Goal: Task Accomplishment & Management: Complete application form

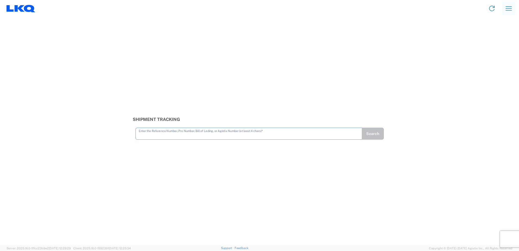
click at [504, 10] on button "button" at bounding box center [508, 8] width 13 height 13
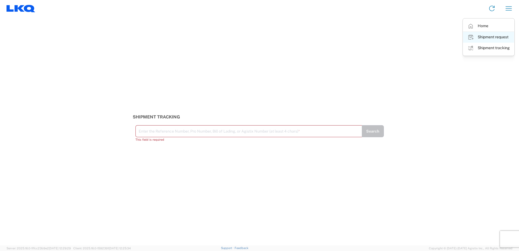
click at [485, 38] on link "Shipment request" at bounding box center [488, 37] width 51 height 11
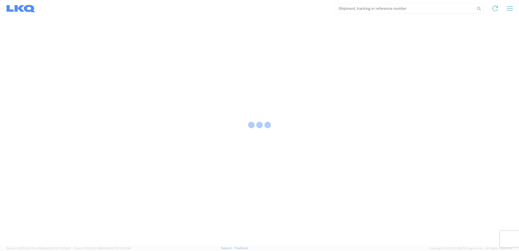
select select "FULL"
select select "LBS"
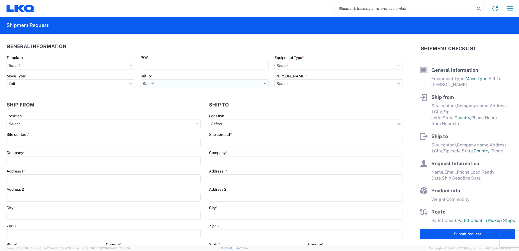
click at [219, 87] on input "Bill To *" at bounding box center [205, 83] width 128 height 9
type input "3486"
click at [195, 108] on div "3486 - Adel" at bounding box center [188, 107] width 95 height 9
type input "3486 - Adel"
click at [293, 86] on input "[PERSON_NAME] *" at bounding box center [338, 83] width 128 height 9
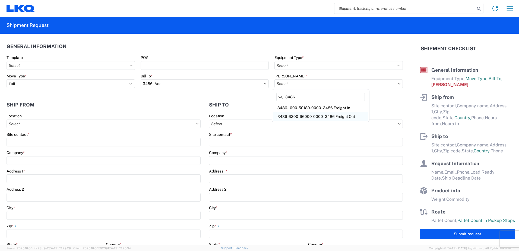
type input "3486"
click at [297, 114] on div "3486-6300-66000-0000 - 3486 Freight Out" at bounding box center [320, 116] width 95 height 9
type input "3486-6300-66000-0000 - 3486 Freight Out"
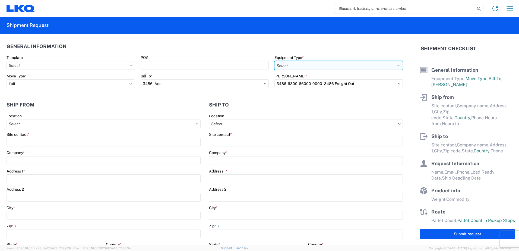
click at [316, 67] on select "Select 53’ Dry Van Flatbed Dropdeck (van) Lowboy (flatbed) Rail" at bounding box center [338, 65] width 128 height 9
select select "STDV"
click at [274, 61] on select "Select 53’ Dry Van Flatbed Dropdeck (van) Lowboy (flatbed) Rail" at bounding box center [338, 65] width 128 height 9
click at [66, 122] on input "Location" at bounding box center [104, 123] width 194 height 9
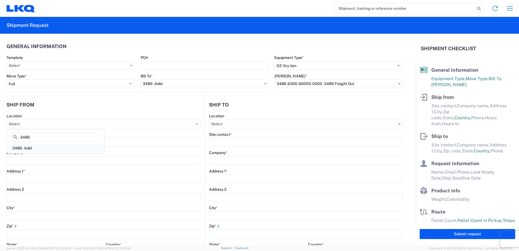
type input "3486"
click at [39, 146] on div "3486 - Adel" at bounding box center [55, 148] width 95 height 9
type input "3486 - Adel"
type input "FinishMaster Adel"
type input "[STREET_ADDRESS]"
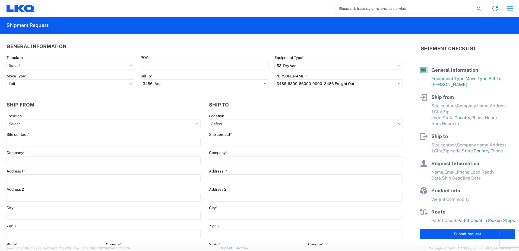
type input "Adel"
type input "31620"
select select "GA"
select select "US"
type input "00:00"
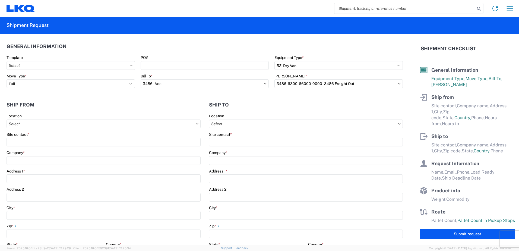
type input "00:00"
click at [231, 122] on input "Location" at bounding box center [306, 123] width 194 height 9
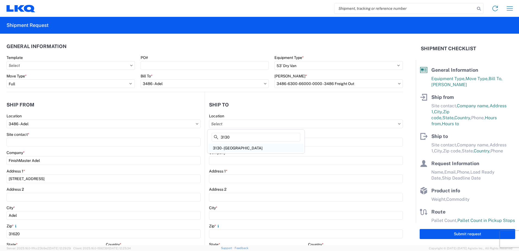
type input "3130"
click at [237, 146] on div "3130 - [GEOGRAPHIC_DATA]" at bounding box center [255, 148] width 95 height 9
type input "3130 - [GEOGRAPHIC_DATA]"
type input "LKQ Corporation"
type input "[STREET_ADDRESS]"
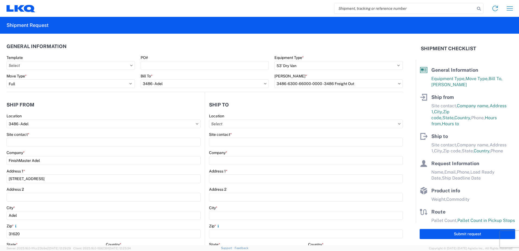
type input "Charlotte"
type input "28208"
select select "US"
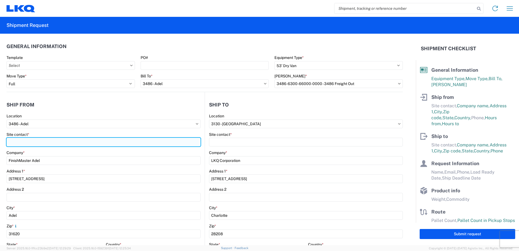
click at [62, 140] on input "Site contact *" at bounding box center [104, 142] width 194 height 9
type input "[PERSON_NAME]"
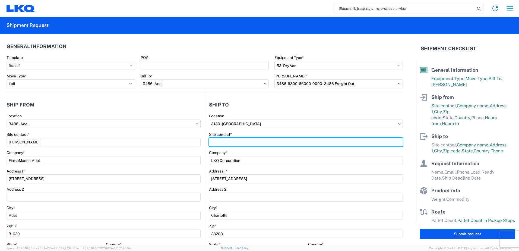
click at [254, 145] on input "Site contact *" at bounding box center [306, 142] width 194 height 9
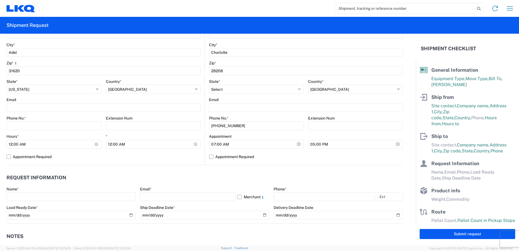
scroll to position [190, 0]
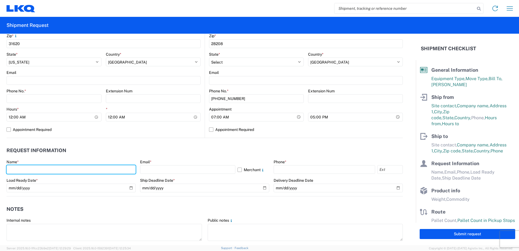
click at [45, 168] on div "Name *" at bounding box center [71, 166] width 129 height 15
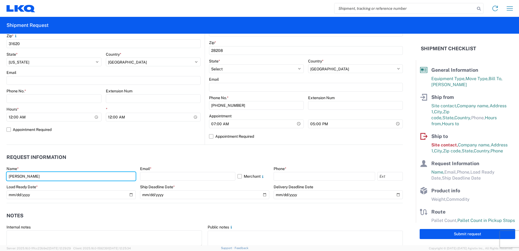
type input "[PERSON_NAME]"
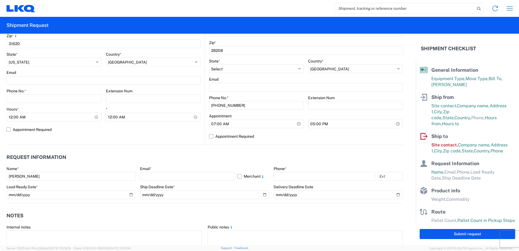
click at [170, 181] on agx-form-control-wrapper-v2 "Email * Merchant" at bounding box center [204, 175] width 129 height 18
drag, startPoint x: 170, startPoint y: 181, endPoint x: 169, endPoint y: 178, distance: 3.8
click at [169, 178] on input "text" at bounding box center [187, 176] width 95 height 9
click at [169, 177] on input "text" at bounding box center [187, 176] width 95 height 9
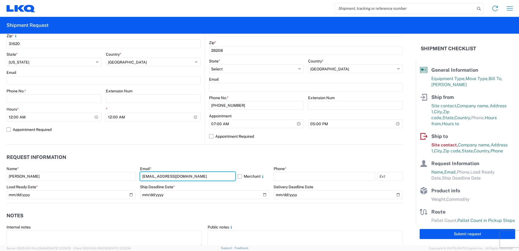
type input "[EMAIL_ADDRESS][DOMAIN_NAME]"
click at [277, 154] on header "Request Information" at bounding box center [205, 157] width 396 height 12
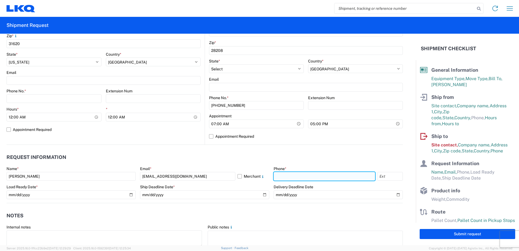
click at [286, 173] on input "text" at bounding box center [325, 176] width 102 height 9
type input "3374232388"
click at [292, 163] on header "Request Information" at bounding box center [205, 157] width 396 height 12
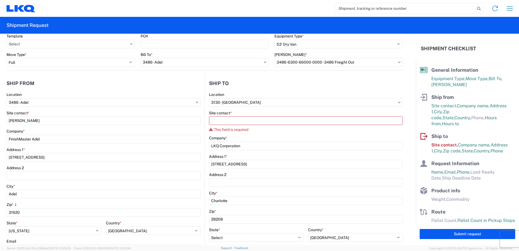
scroll to position [0, 0]
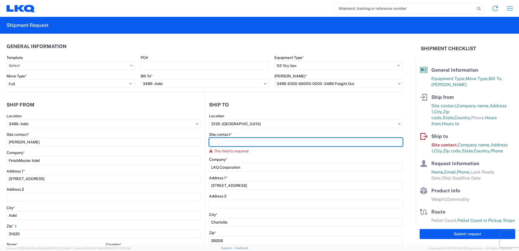
click at [239, 143] on input "Site contact *" at bounding box center [306, 142] width 194 height 9
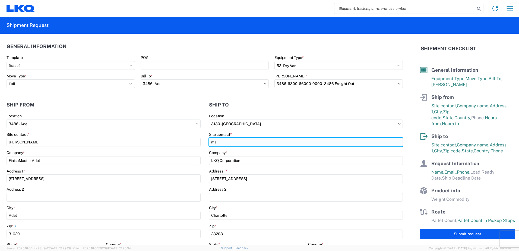
type input "m"
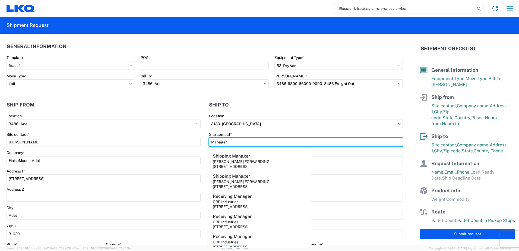
type input "Manager"
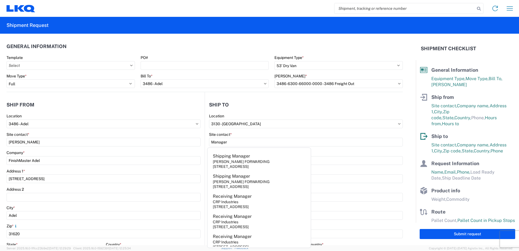
click at [259, 132] on div "Site contact *" at bounding box center [306, 134] width 194 height 5
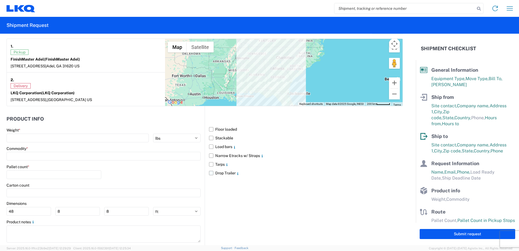
scroll to position [440, 0]
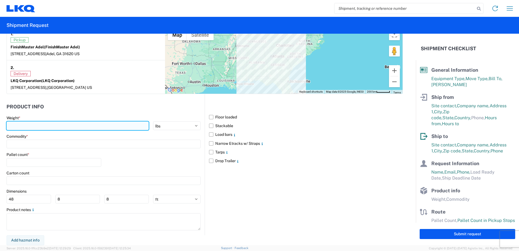
click at [38, 126] on input "number" at bounding box center [78, 125] width 142 height 9
type input "35000"
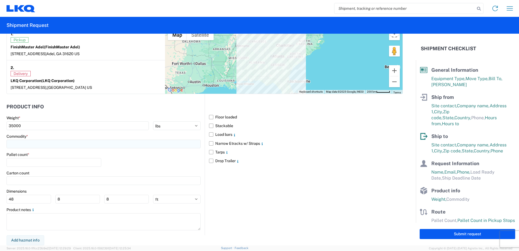
click at [27, 143] on input at bounding box center [104, 144] width 194 height 9
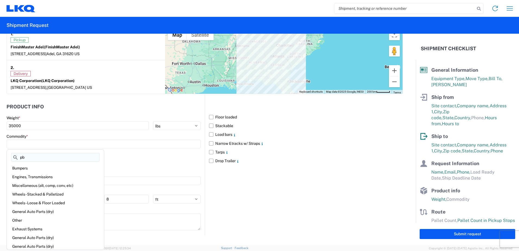
type input "p"
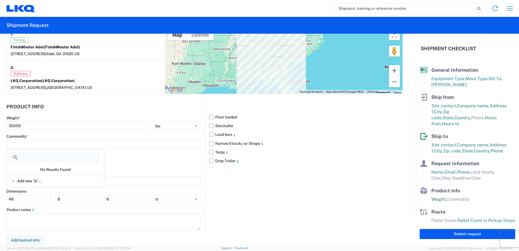
type input "p"
type input "PBE HAZMAT"
click at [143, 163] on div "Pallet count *" at bounding box center [104, 161] width 194 height 18
click at [66, 165] on input "number" at bounding box center [54, 162] width 95 height 9
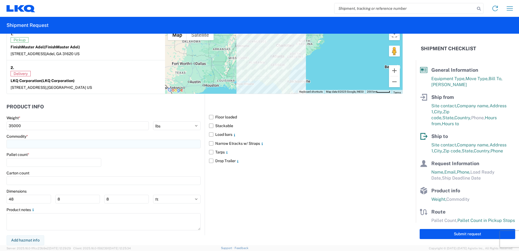
click at [55, 144] on input at bounding box center [104, 144] width 194 height 9
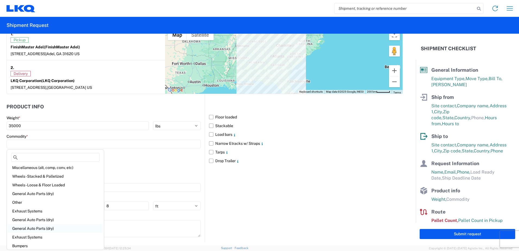
scroll to position [27, 0]
click at [34, 195] on div "Other" at bounding box center [55, 193] width 95 height 9
type input "Other"
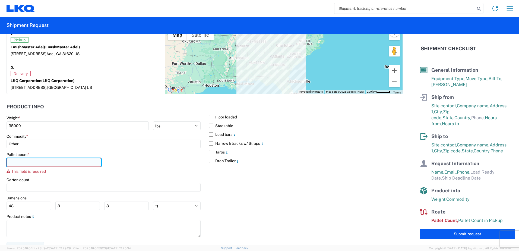
click at [34, 165] on input "number" at bounding box center [54, 162] width 95 height 9
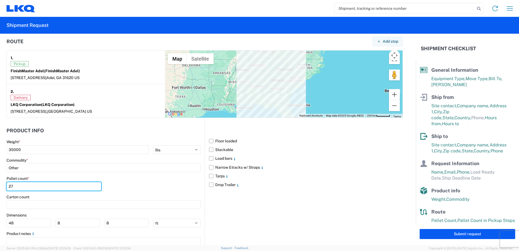
scroll to position [413, 0]
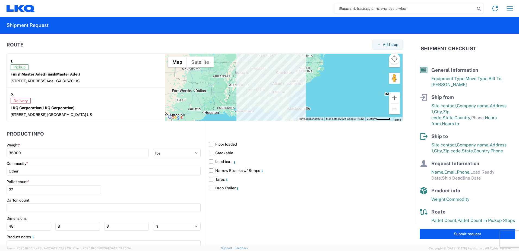
click at [43, 200] on div "Carton count" at bounding box center [104, 200] width 194 height 5
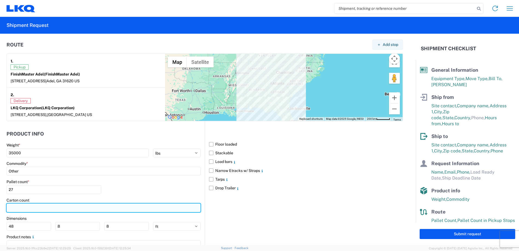
click at [26, 208] on input "number" at bounding box center [104, 207] width 194 height 9
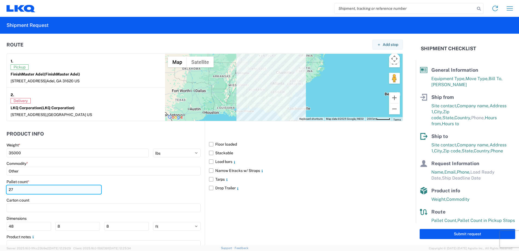
click at [21, 191] on input "27" at bounding box center [54, 189] width 95 height 9
type input "26"
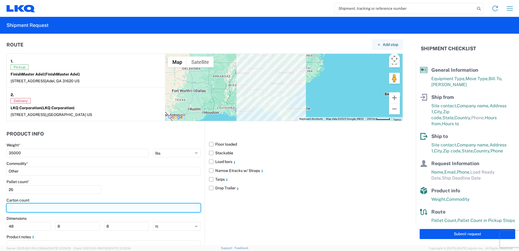
click at [22, 206] on input "number" at bounding box center [104, 207] width 194 height 9
type input "200"
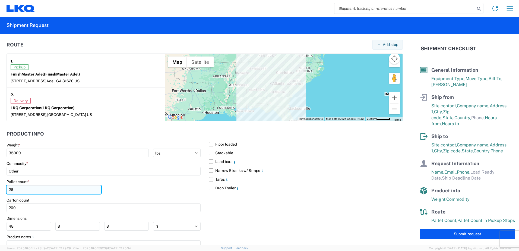
click at [66, 189] on input "26" at bounding box center [54, 189] width 95 height 9
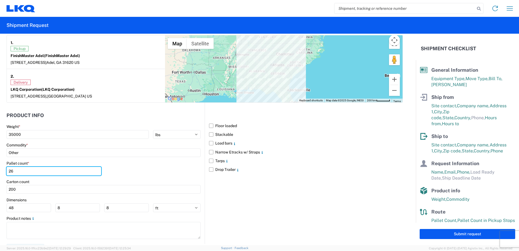
scroll to position [440, 0]
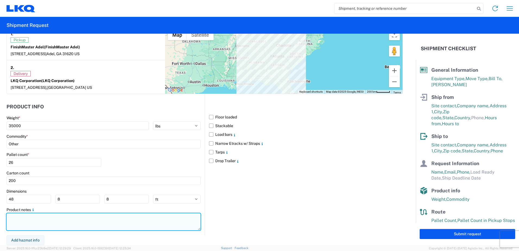
click at [20, 220] on textarea at bounding box center [104, 221] width 194 height 17
type textarea "t"
type textarea "THIS IS HAZMAT"
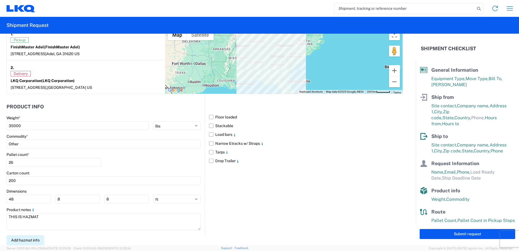
click at [32, 238] on button "Add hazmat info" at bounding box center [26, 240] width 38 height 10
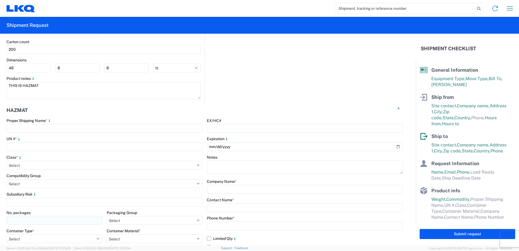
scroll to position [571, 0]
click at [36, 134] on div "Proper Shipping Name * UN # * Class * Select 1 Explosive 1.1 Explosive 1.2 Expl…" at bounding box center [105, 222] width 196 height 208
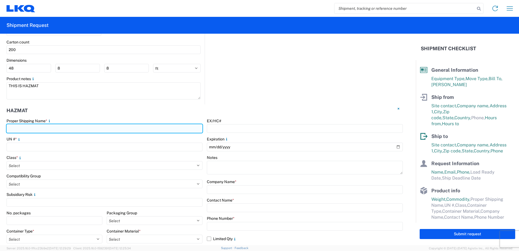
click at [36, 132] on input "text" at bounding box center [105, 128] width 196 height 9
type input "LKQ/REFINISH"
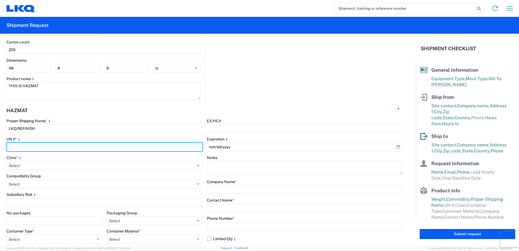
click at [34, 148] on input "number" at bounding box center [105, 147] width 196 height 9
type input "1263"
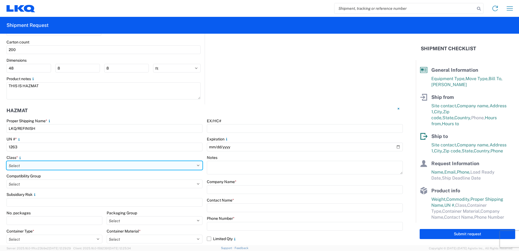
click at [30, 168] on select "Select 1 Explosive 1.1 Explosive 1.2 Explosive 1.3 Explosive 1.4 Explosive 1.5 …" at bounding box center [105, 165] width 196 height 9
select select "3 Flammable Liquid"
click at [7, 161] on select "Select 1 Explosive 1.1 Explosive 1.2 Explosive 1.3 Explosive 1.4 Explosive 1.5 …" at bounding box center [105, 165] width 196 height 9
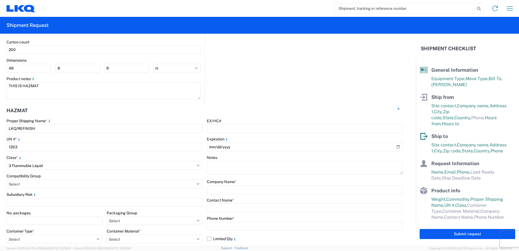
click at [149, 108] on div "Hazmat" at bounding box center [205, 111] width 396 height 14
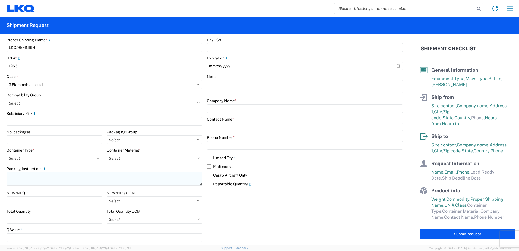
scroll to position [652, 0]
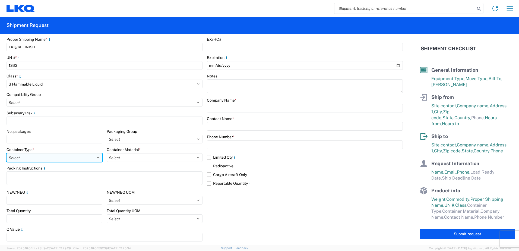
click at [93, 159] on select "Select 5 - Bags 4 - Boxes 6 - Composite Packaging 1 - Drums 3 - Jerricans None …" at bounding box center [55, 157] width 96 height 9
select select "BOXES"
click at [7, 153] on select "Select 5 - Bags 4 - Boxes 6 - Composite Packaging 1 - Drums 3 - Jerricans None …" at bounding box center [55, 157] width 96 height 9
click at [138, 144] on agx-form-control-wrapper-v2 "Packaging Group Select I II III" at bounding box center [155, 138] width 96 height 18
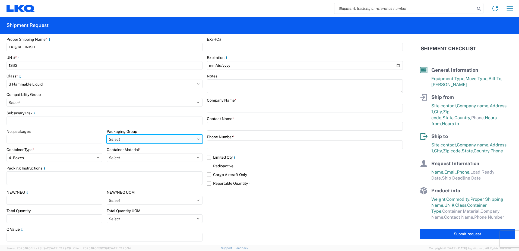
click at [199, 139] on select "Select I II III" at bounding box center [155, 139] width 96 height 9
select select "II"
click at [107, 135] on select "Select I II III" at bounding box center [155, 139] width 96 height 9
click at [103, 166] on div "Packing Instructions" at bounding box center [105, 168] width 196 height 5
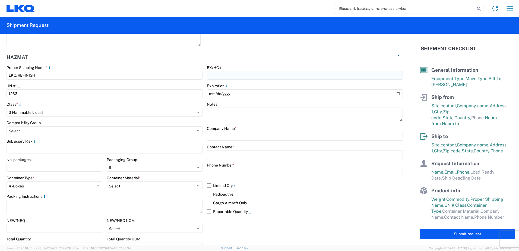
scroll to position [625, 0]
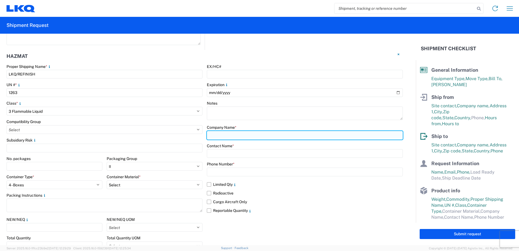
click at [236, 135] on input "text" at bounding box center [305, 135] width 196 height 9
type input "LKQ/[PERSON_NAME][GEOGRAPHIC_DATA]"
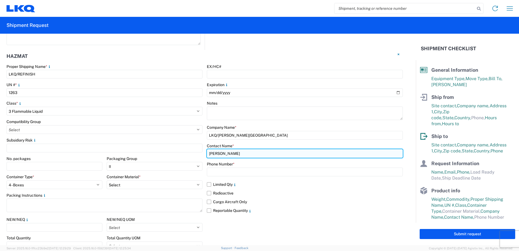
click at [250, 152] on input "[PERSON_NAME]" at bounding box center [305, 153] width 196 height 9
type input "[PERSON_NAME]"
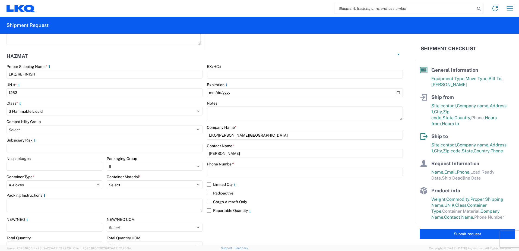
click at [257, 142] on div "EX/HC# Expiration Notes Company Name * LKQ/[PERSON_NAME][GEOGRAPHIC_DATA] Conta…" at bounding box center [305, 168] width 196 height 208
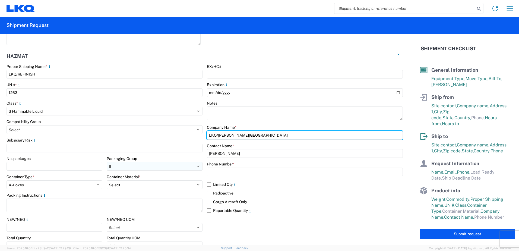
drag, startPoint x: 255, startPoint y: 136, endPoint x: 117, endPoint y: 168, distance: 141.1
click at [215, 134] on input "LKQ/[PERSON_NAME][GEOGRAPHIC_DATA]" at bounding box center [305, 135] width 196 height 9
type input "LKQ"
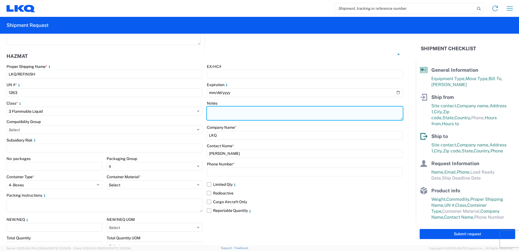
click at [221, 120] on textarea at bounding box center [305, 113] width 196 height 14
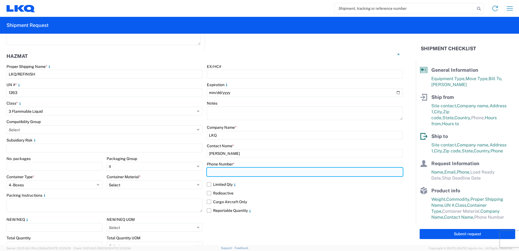
click at [225, 173] on input "text" at bounding box center [305, 171] width 196 height 9
type input "3374232388"
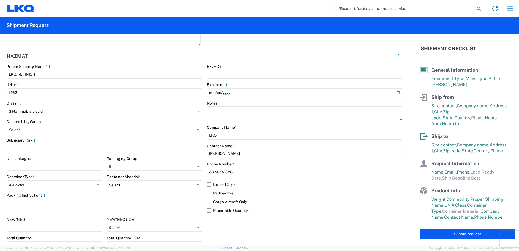
click at [265, 164] on div "Phone Number *" at bounding box center [305, 164] width 196 height 5
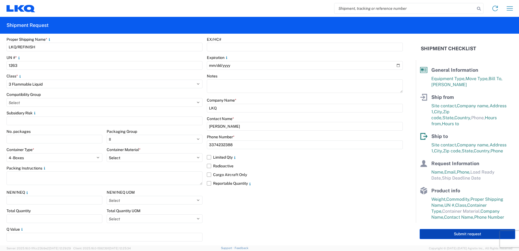
click at [467, 236] on button "Submit request" at bounding box center [468, 234] width 96 height 10
select select "US"
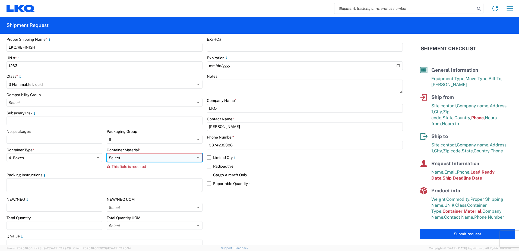
click at [193, 156] on select "Select B - Aluminum G - Fiberboard P - Glass, porcelain or stoneware (not used …" at bounding box center [155, 157] width 96 height 9
select select "NONE"
click at [107, 153] on select "Select B - Aluminum G - Fiberboard P - Glass, porcelain or stoneware (not used …" at bounding box center [155, 157] width 96 height 9
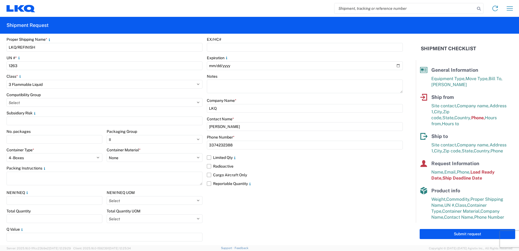
drag, startPoint x: 270, startPoint y: 208, endPoint x: 312, endPoint y: 204, distance: 42.1
click at [270, 208] on div "EX/HC# Expiration Notes Company Name * LKQ Contact Name * [PERSON_NAME] Phone N…" at bounding box center [305, 141] width 196 height 208
click at [458, 235] on button "Submit request" at bounding box center [468, 234] width 96 height 10
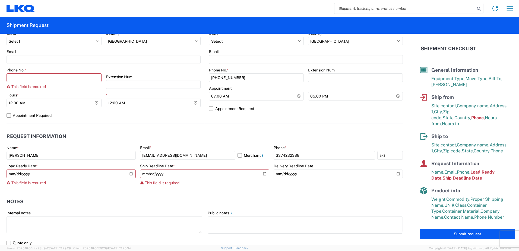
scroll to position [204, 0]
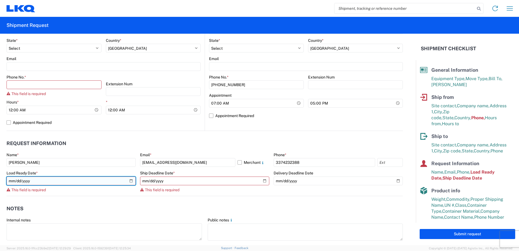
click at [129, 182] on input "date" at bounding box center [71, 180] width 129 height 9
type input "[DATE]"
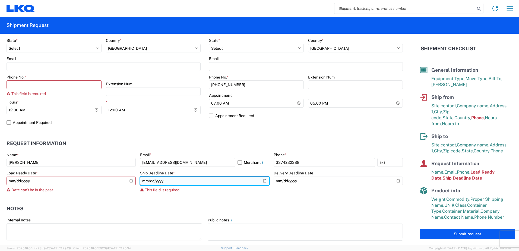
click at [263, 181] on input "date" at bounding box center [204, 180] width 129 height 9
type input "[DATE]"
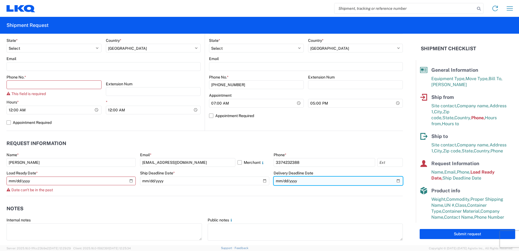
click at [394, 184] on input "date" at bounding box center [338, 180] width 129 height 9
click at [395, 181] on input "date" at bounding box center [338, 180] width 129 height 9
type input "[DATE]"
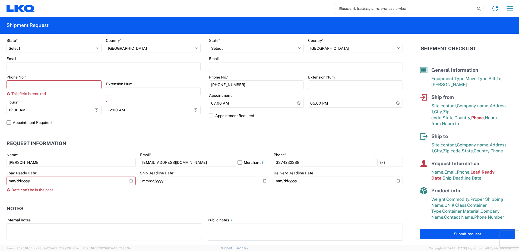
click at [334, 172] on div "Delivery Deadline Date" at bounding box center [338, 172] width 129 height 5
click at [378, 209] on header "Notes" at bounding box center [205, 209] width 396 height 12
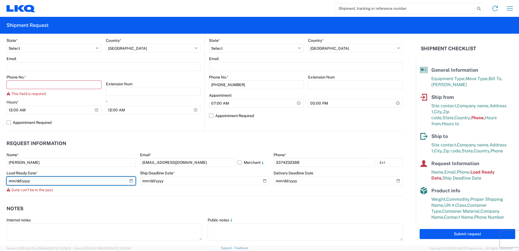
click at [132, 179] on input "[DATE]" at bounding box center [71, 180] width 129 height 9
type input "[DATE]"
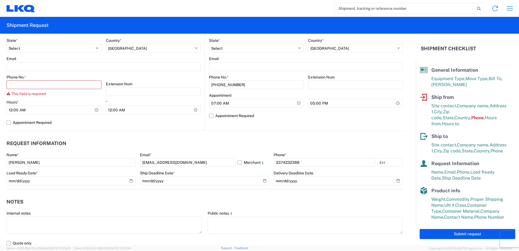
click at [256, 198] on header "Notes" at bounding box center [205, 202] width 396 height 12
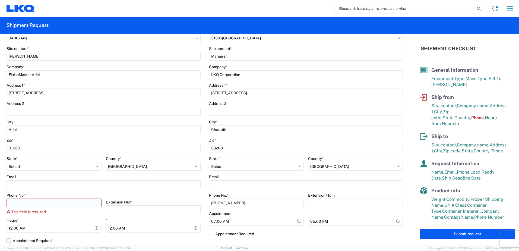
scroll to position [95, 0]
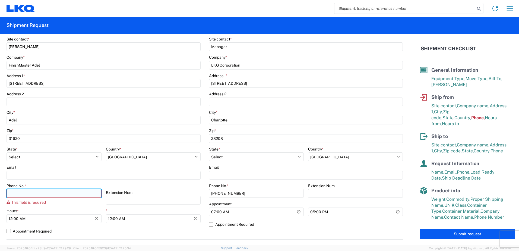
click at [42, 192] on input "Phone No. *" at bounding box center [54, 193] width 95 height 9
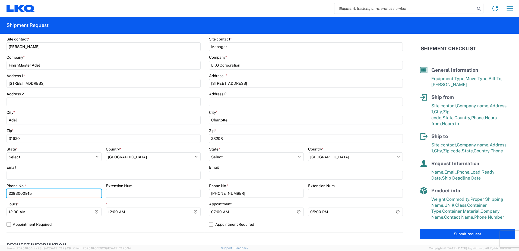
type input "2293000915"
click at [78, 201] on agx-form-control-wrapper-v2 "Phone No. * [PHONE_NUMBER]" at bounding box center [54, 192] width 95 height 18
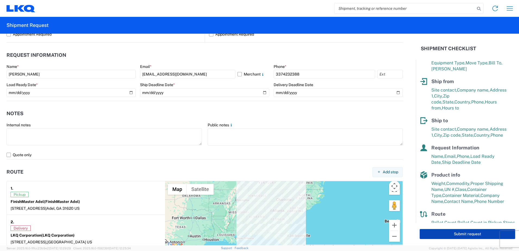
scroll to position [30, 0]
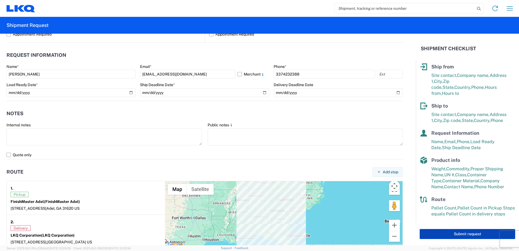
click at [447, 230] on button "Submit request" at bounding box center [468, 234] width 96 height 10
